Goal: Use online tool/utility: Utilize a website feature to perform a specific function

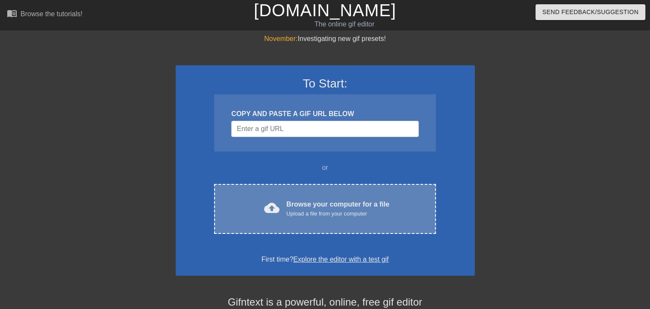
click at [345, 205] on div "Browse your computer for a file Upload a file from your computer" at bounding box center [337, 209] width 103 height 19
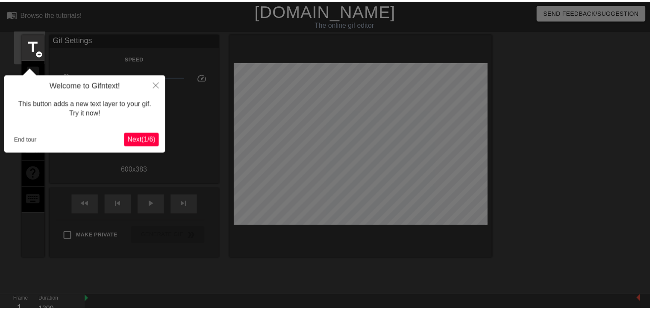
scroll to position [21, 0]
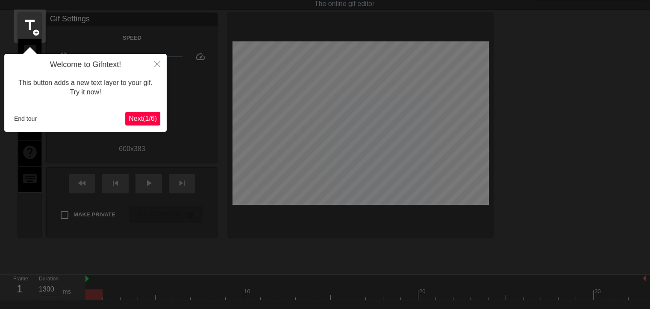
click at [129, 115] on span "Next ( 1 / 6 )" at bounding box center [143, 118] width 28 height 7
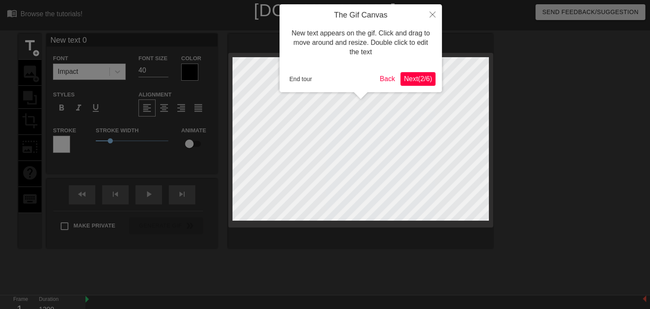
click at [409, 76] on span "Next ( 2 / 6 )" at bounding box center [418, 78] width 28 height 7
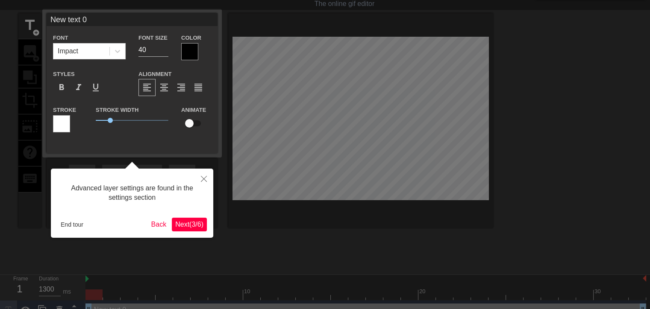
click at [195, 229] on button "Next ( 3 / 6 )" at bounding box center [189, 225] width 35 height 14
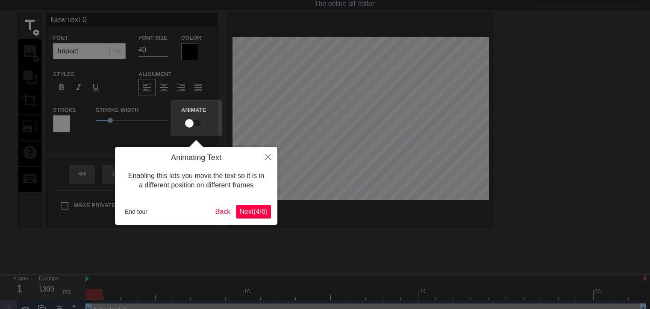
scroll to position [0, 0]
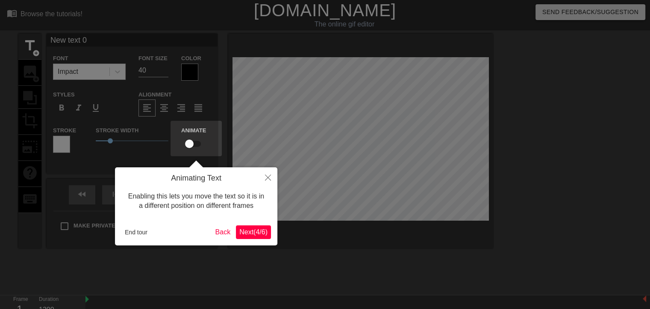
click at [250, 224] on div "Animating Text Enabling this lets you move the text so it is in a different pos…" at bounding box center [196, 206] width 162 height 78
click at [250, 227] on button "Next ( 4 / 6 )" at bounding box center [253, 233] width 35 height 14
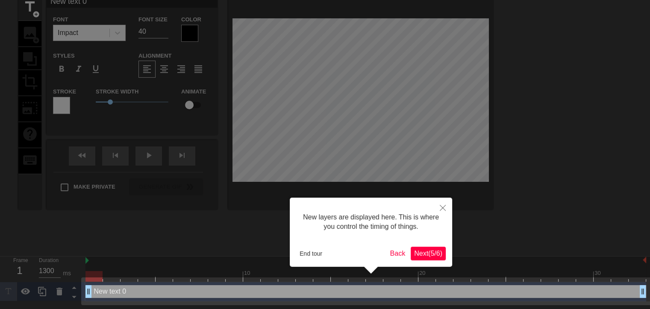
click at [422, 252] on span "Next ( 5 / 6 )" at bounding box center [428, 253] width 28 height 7
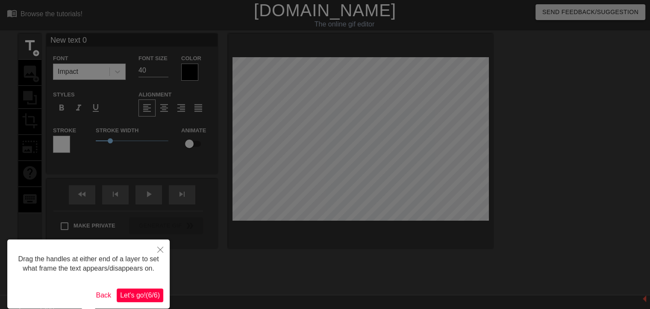
click at [135, 298] on span "Let's go! ( 6 / 6 )" at bounding box center [140, 295] width 40 height 7
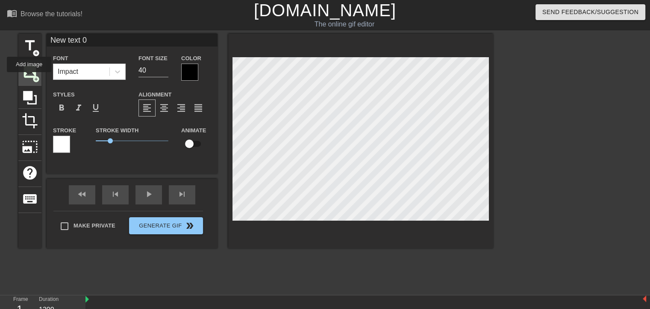
click at [29, 78] on span "image" at bounding box center [30, 72] width 16 height 16
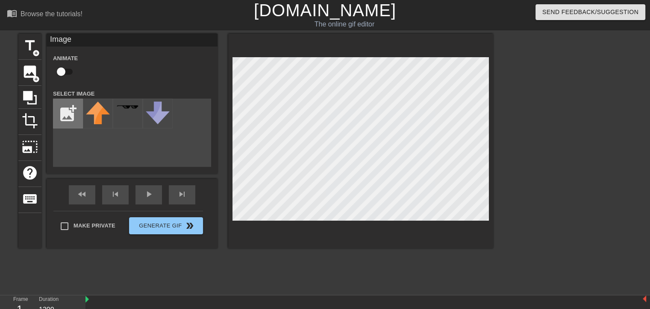
click at [82, 115] on input "file" at bounding box center [67, 113] width 29 height 29
type input "C:\fakepath\[DATE] (1)_page-0001.jpg"
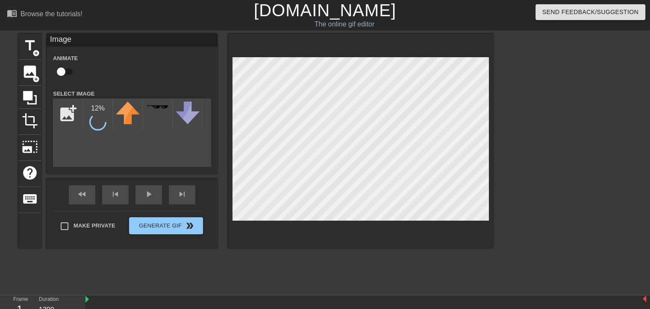
scroll to position [52, 0]
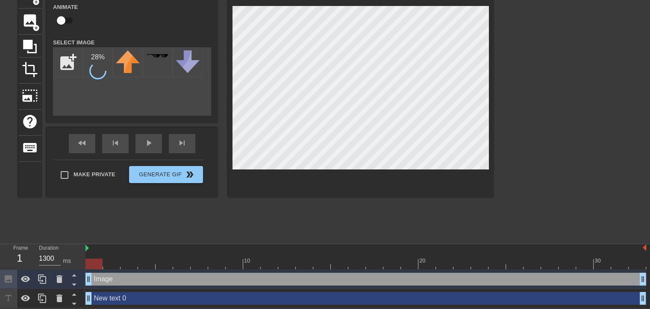
click at [352, 300] on div "New text 0 drag_handle drag_handle" at bounding box center [365, 298] width 561 height 13
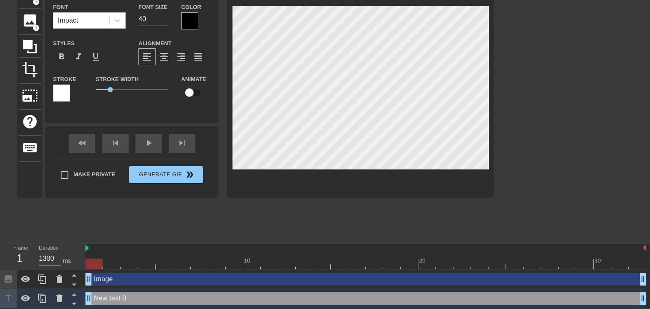
click at [349, 300] on div "New text 0 drag_handle drag_handle" at bounding box center [365, 298] width 561 height 13
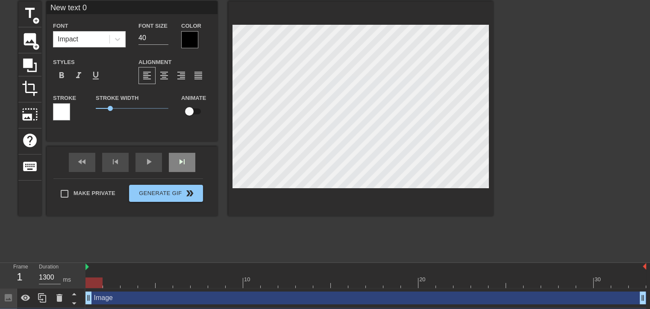
scroll to position [0, 0]
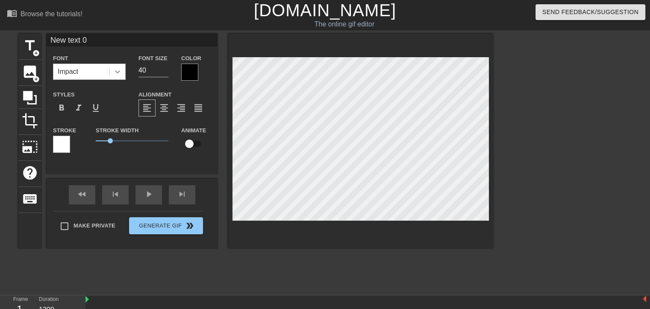
click at [113, 73] on icon at bounding box center [117, 72] width 9 height 9
click at [116, 71] on icon at bounding box center [117, 71] width 5 height 3
click at [650, 195] on html "menu_book Browse the tutorials! [DOMAIN_NAME] The online gif editor Send Feedba…" at bounding box center [325, 180] width 650 height 360
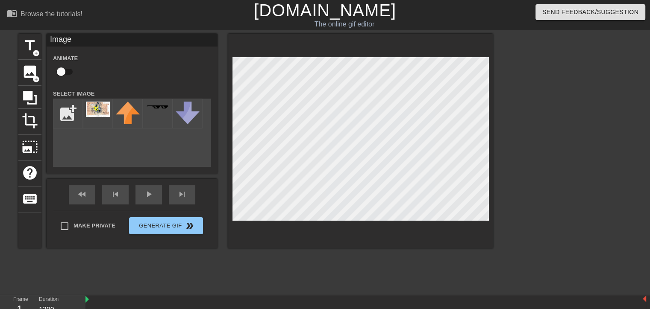
click at [650, 155] on html "menu_book Browse the tutorials! [DOMAIN_NAME] The online gif editor Send Feedba…" at bounding box center [325, 180] width 650 height 360
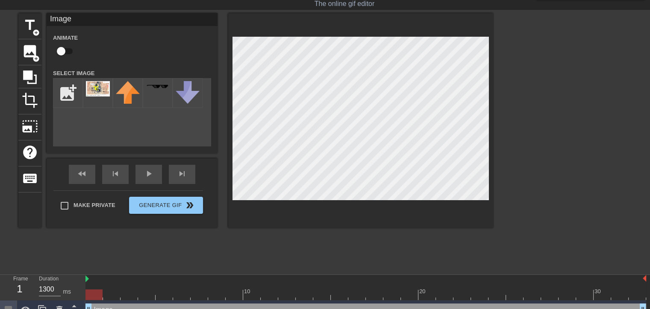
scroll to position [52, 0]
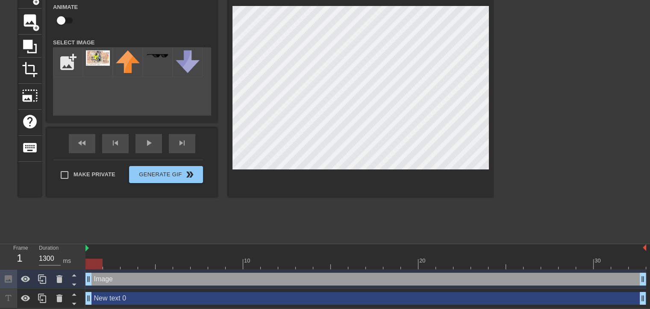
click at [590, 300] on div "New text 0 drag_handle drag_handle" at bounding box center [365, 298] width 561 height 13
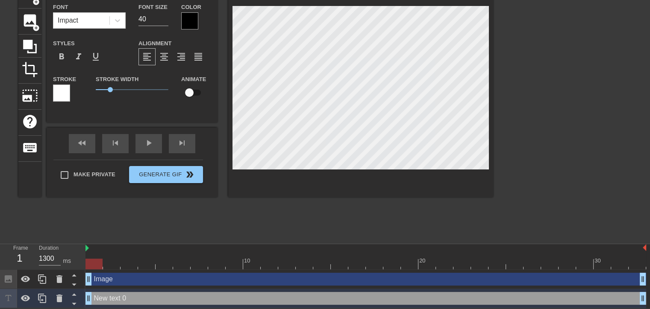
type input "1130"
drag, startPoint x: 594, startPoint y: 255, endPoint x: 601, endPoint y: 257, distance: 6.6
click at [601, 257] on div "30" at bounding box center [602, 258] width 18 height 11
drag, startPoint x: 618, startPoint y: 257, endPoint x: 623, endPoint y: 258, distance: 5.4
click at [619, 257] on div at bounding box center [620, 258] width 18 height 11
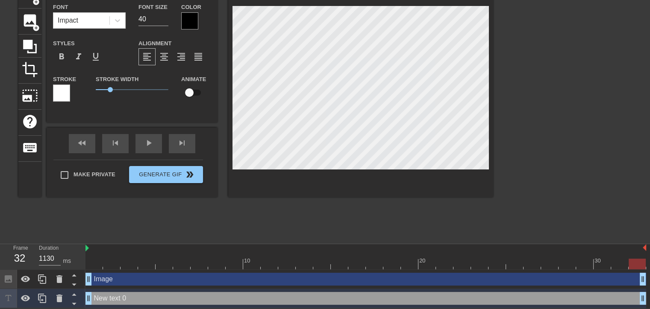
drag, startPoint x: 634, startPoint y: 258, endPoint x: 640, endPoint y: 259, distance: 6.0
click at [638, 259] on div at bounding box center [365, 264] width 561 height 11
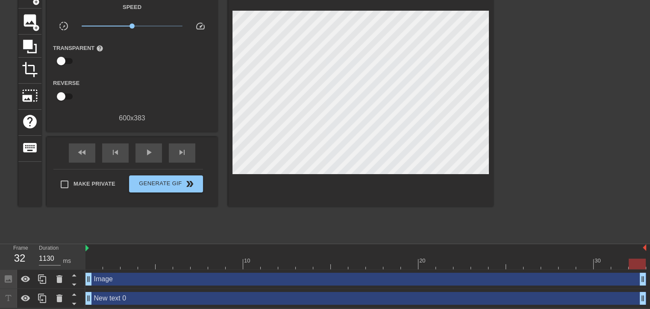
click at [646, 262] on div "10 20 30 Image drag_handle drag_handle New text 0 drag_handle drag_handle" at bounding box center [367, 276] width 564 height 64
click at [63, 297] on icon at bounding box center [59, 299] width 10 height 10
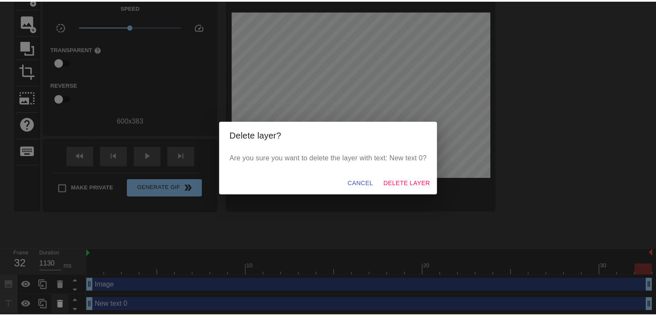
scroll to position [45, 0]
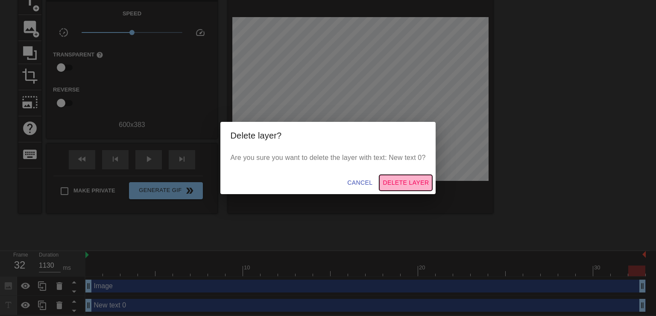
click at [415, 184] on span "Delete Layer" at bounding box center [406, 182] width 46 height 11
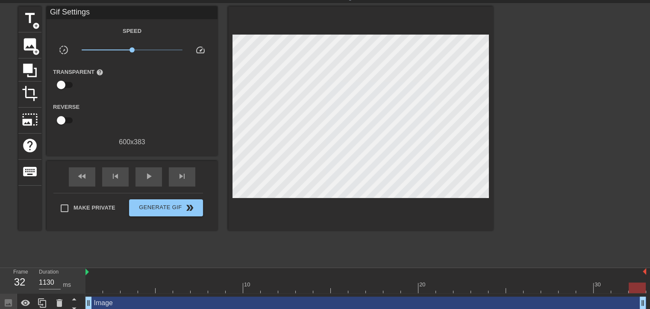
scroll to position [32, 0]
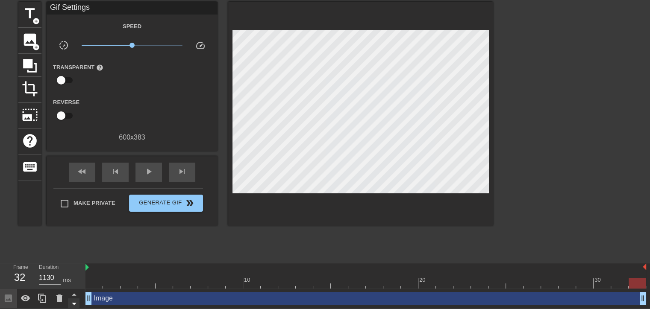
click at [74, 301] on icon at bounding box center [74, 304] width 11 height 11
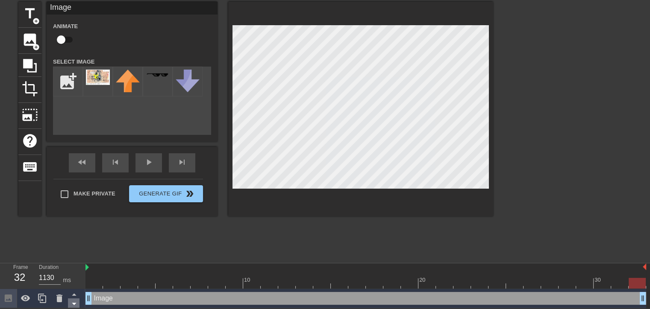
click at [74, 301] on icon at bounding box center [74, 304] width 11 height 11
click at [73, 296] on icon at bounding box center [74, 294] width 11 height 11
click at [104, 79] on img at bounding box center [98, 77] width 24 height 15
